Goal: Navigation & Orientation: Find specific page/section

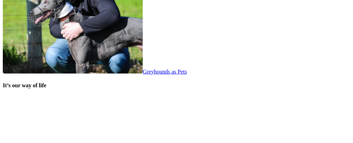
scroll to position [1413, 0]
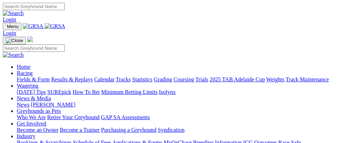
scroll to position [1415, 0]
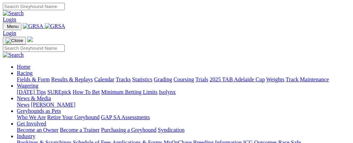
scroll to position [1415, 0]
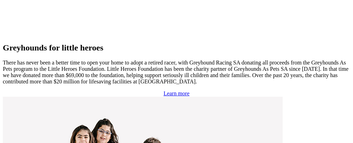
scroll to position [1538, 0]
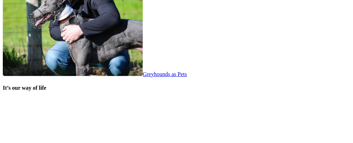
scroll to position [1411, 0]
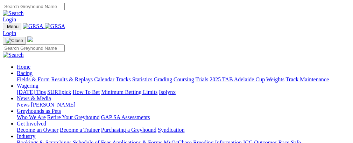
scroll to position [1410, 0]
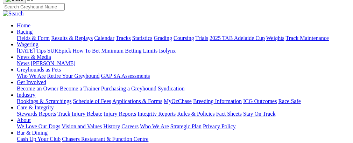
scroll to position [30, 0]
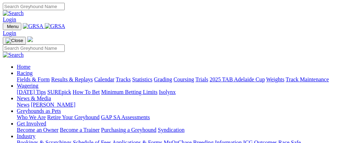
scroll to position [1407, 0]
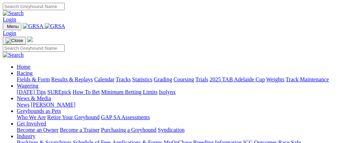
scroll to position [1404, 0]
